Goal: Find contact information

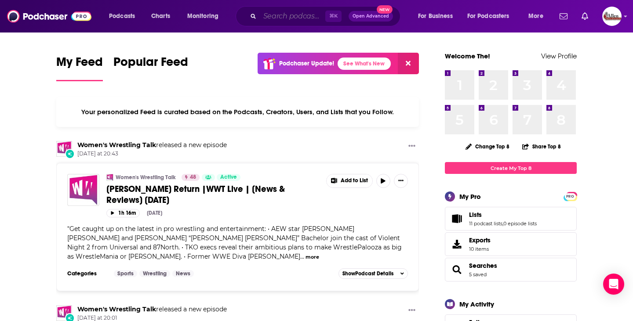
click at [298, 17] on input "Search podcasts, credits, & more..." at bounding box center [293, 16] width 66 height 14
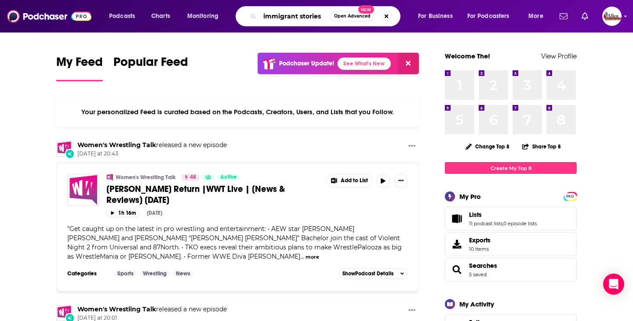
type input "immigrant stories"
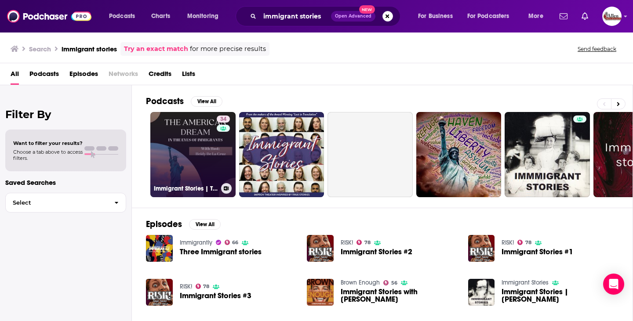
click at [183, 161] on link "34 Immigrant Stories | The American Dream in The Eyes of Immigrants" at bounding box center [192, 154] width 85 height 85
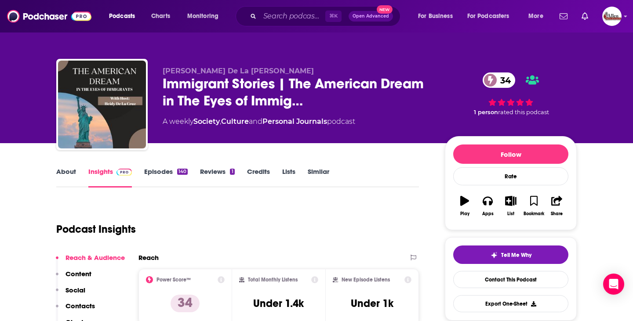
scroll to position [588, 0]
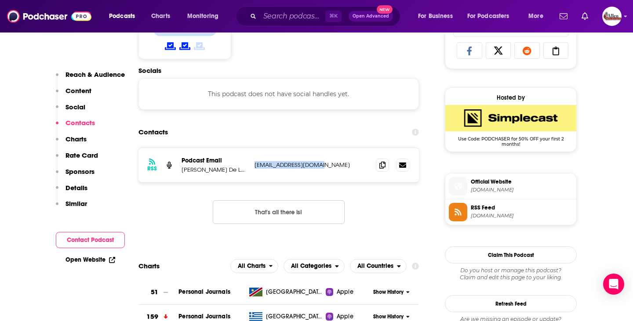
drag, startPoint x: 253, startPoint y: 166, endPoint x: 328, endPoint y: 166, distance: 75.6
click at [328, 166] on div "RSS Podcast Email [PERSON_NAME] De La [PERSON_NAME] [EMAIL_ADDRESS][DOMAIN_NAME…" at bounding box center [278, 165] width 280 height 34
copy p "[EMAIL_ADDRESS][DOMAIN_NAME]"
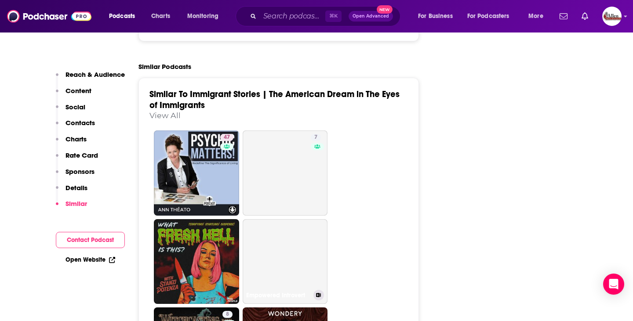
scroll to position [1389, 0]
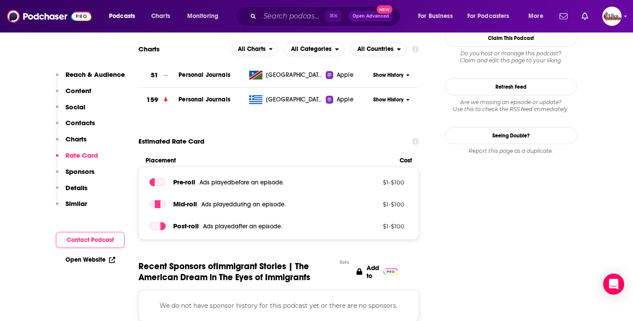
scroll to position [0, 0]
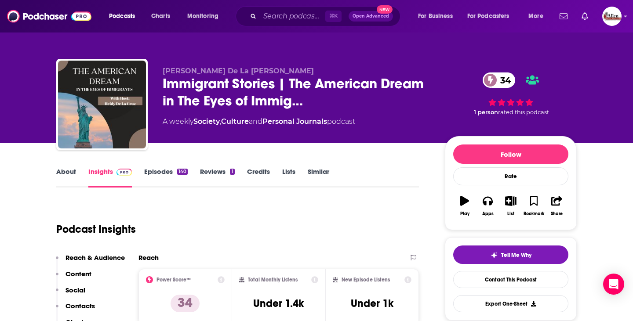
click at [627, 16] on div "Podcasts Charts Monitoring ⌘ K Open Advanced New For Business For Podcasters Mo…" at bounding box center [316, 16] width 633 height 33
click at [619, 17] on img "Logged in as AllenMedia" at bounding box center [611, 16] width 19 height 19
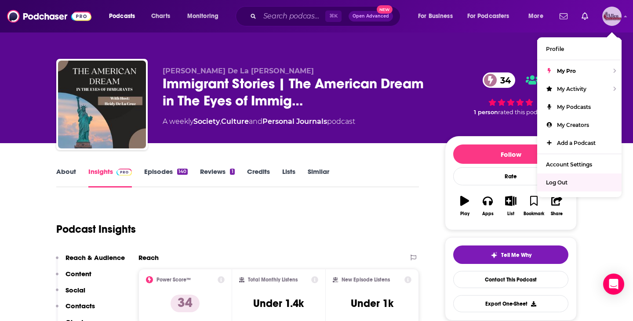
click at [557, 181] on span "Log Out" at bounding box center [557, 182] width 22 height 7
